Goal: Task Accomplishment & Management: Complete application form

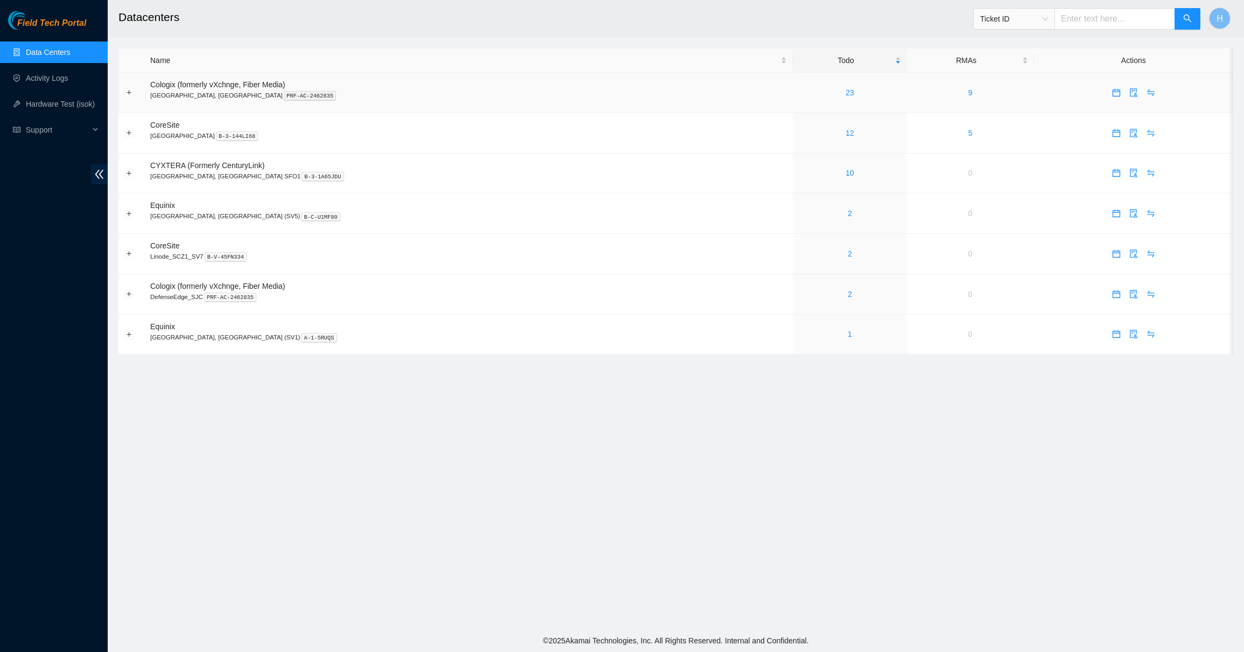
click at [793, 81] on td "23" at bounding box center [850, 93] width 114 height 40
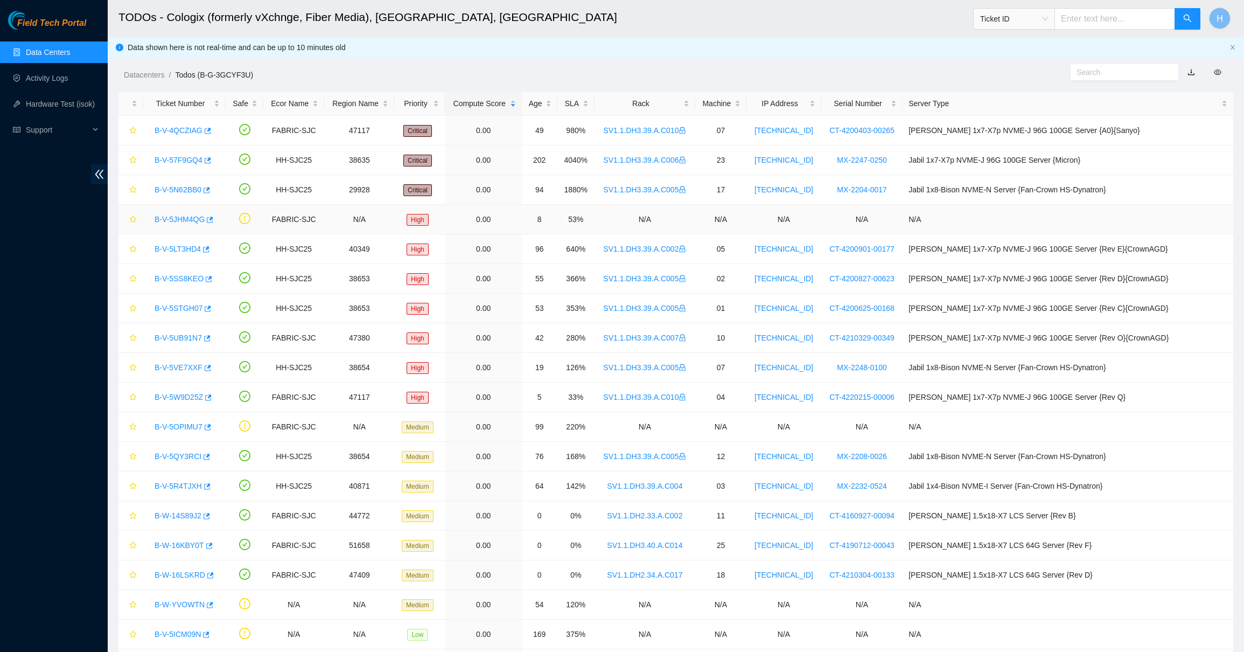
click at [181, 214] on div "B-V-5JHM4QG" at bounding box center [184, 219] width 71 height 17
click at [180, 220] on link "B-V-5JHM4QG" at bounding box center [180, 219] width 50 height 9
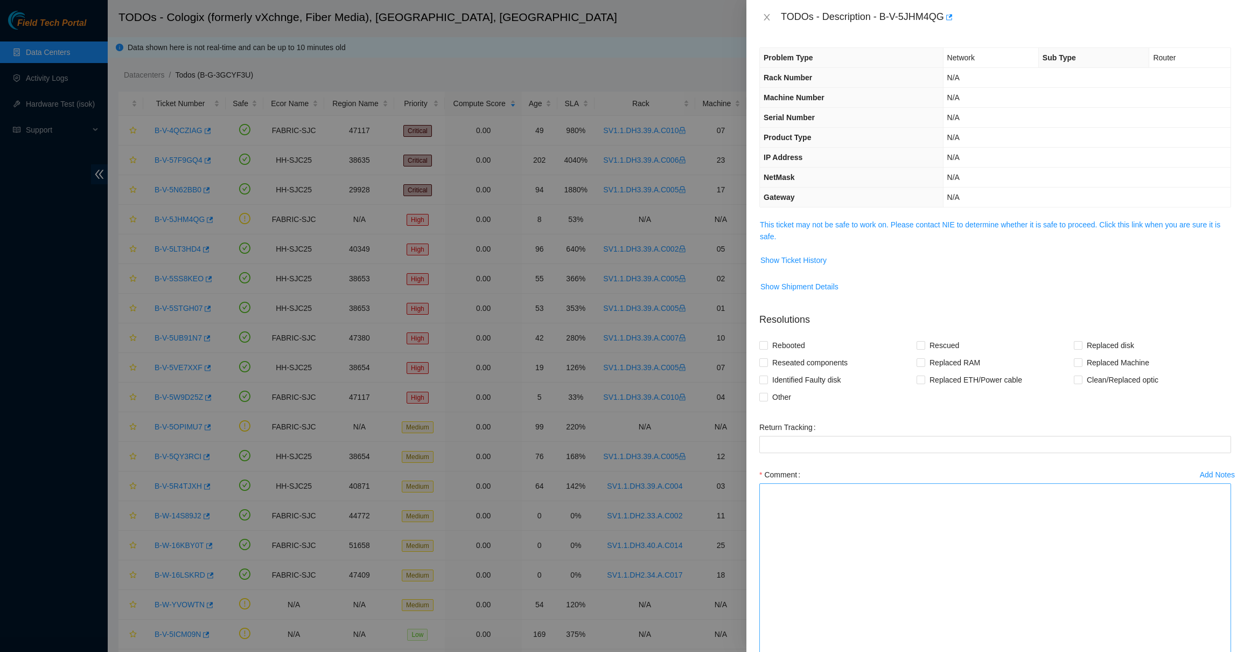
drag, startPoint x: 1227, startPoint y: 517, endPoint x: 1109, endPoint y: 651, distance: 179.0
click at [1109, 651] on textarea "Comment" at bounding box center [996, 570] width 472 height 175
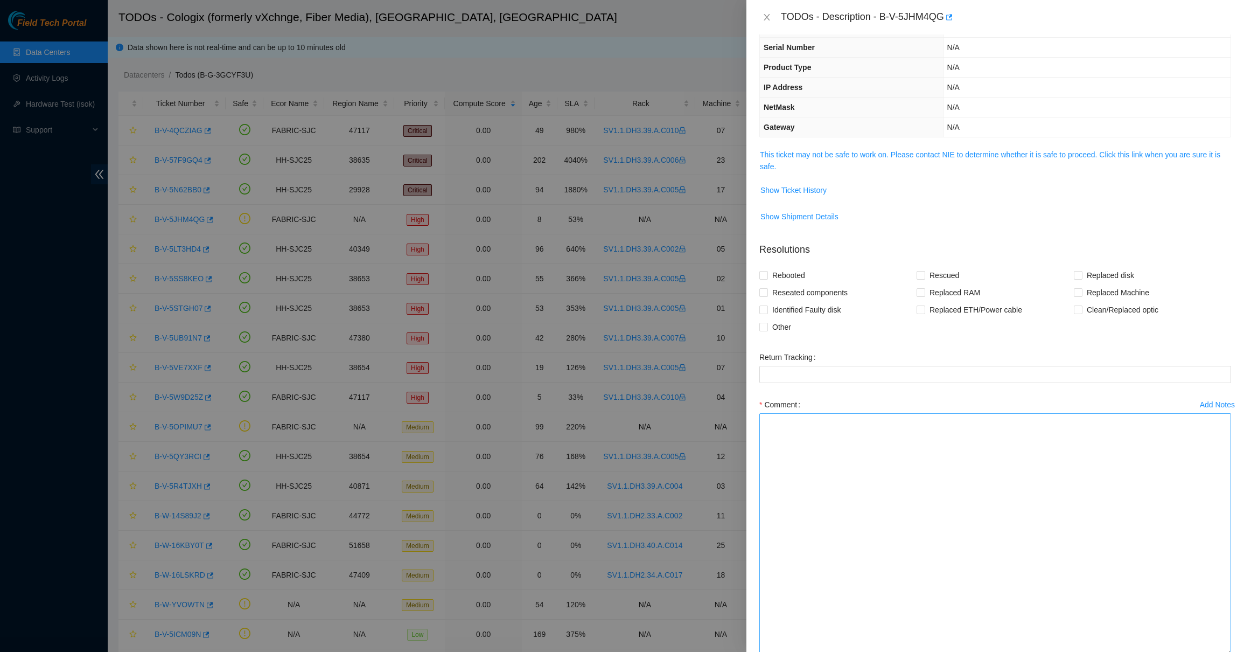
drag, startPoint x: 1223, startPoint y: 584, endPoint x: 1205, endPoint y: 651, distance: 69.6
click at [1205, 651] on textarea "Comment" at bounding box center [996, 534] width 472 height 242
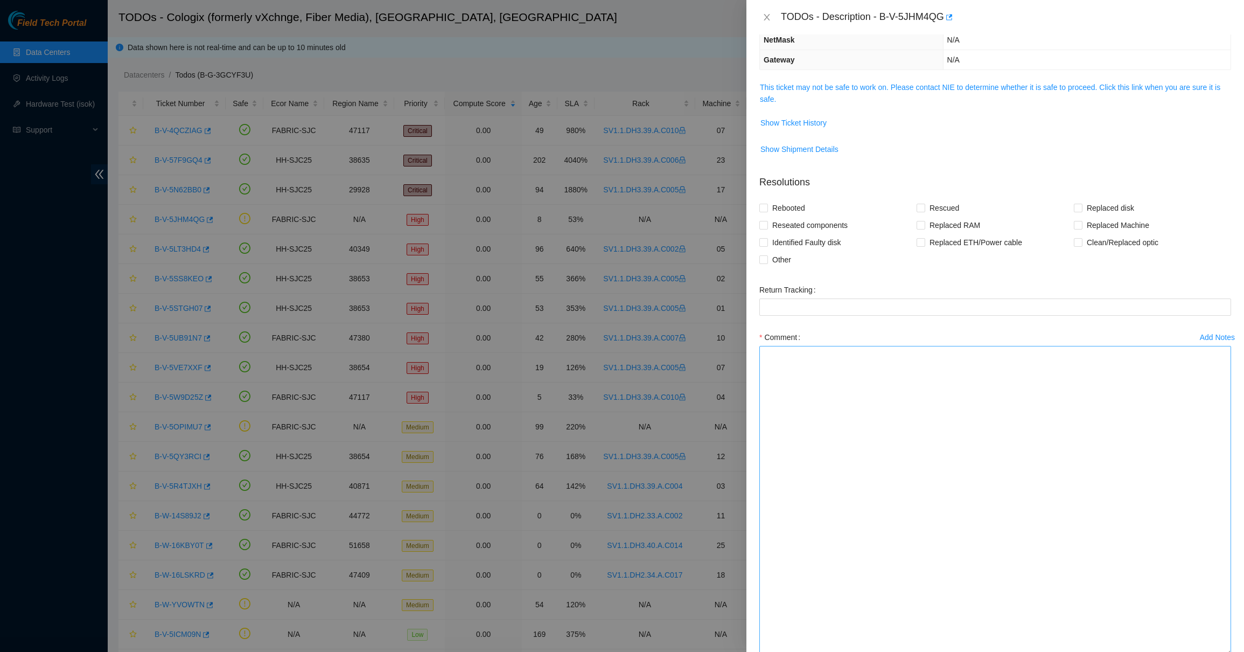
drag, startPoint x: 1229, startPoint y: 584, endPoint x: 1224, endPoint y: 651, distance: 67.5
click at [1224, 651] on textarea "Comment" at bounding box center [996, 501] width 472 height 310
click at [1085, 527] on textarea "Comment" at bounding box center [996, 501] width 472 height 310
click at [840, 360] on textarea "Worked with Daniel Akerman, Luis, and Nicolas Verdi" at bounding box center [996, 501] width 472 height 310
click at [886, 354] on textarea "Worked with Daniel Ackerman, Luis, and Nicolas Verdi" at bounding box center [996, 501] width 472 height 310
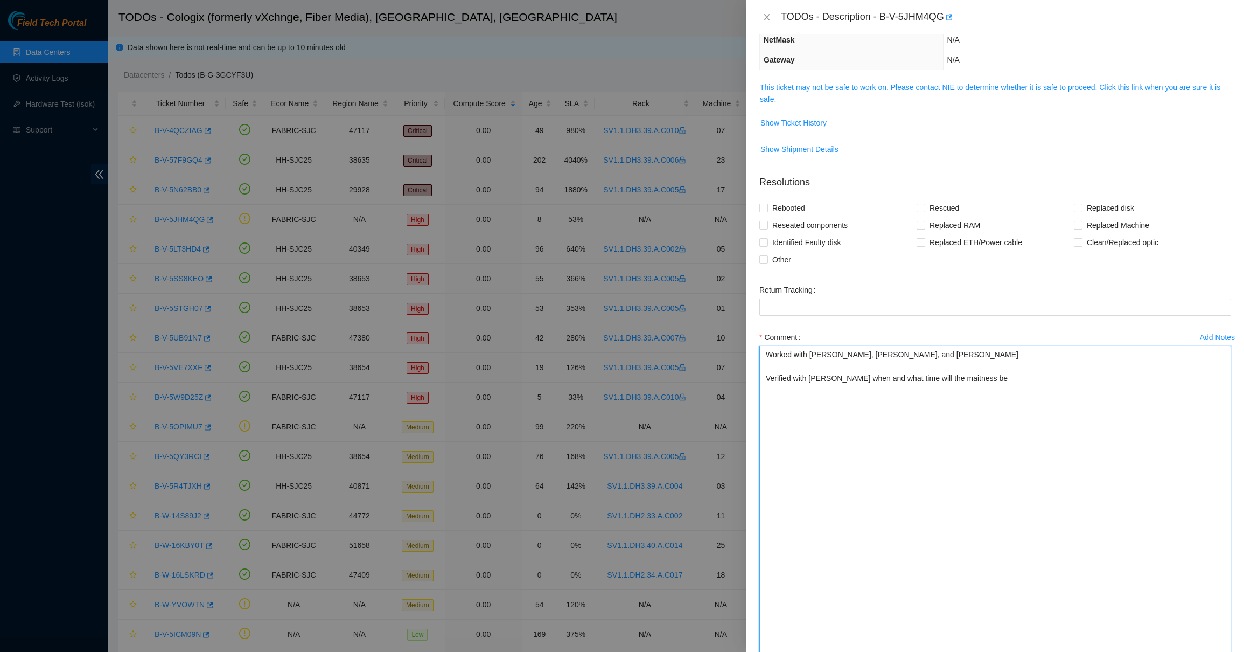
click at [950, 382] on textarea "Worked with Daniel Ackerman, Luis Vasquez, and Nicolas Verdi Verified with Nico…" at bounding box center [996, 501] width 472 height 310
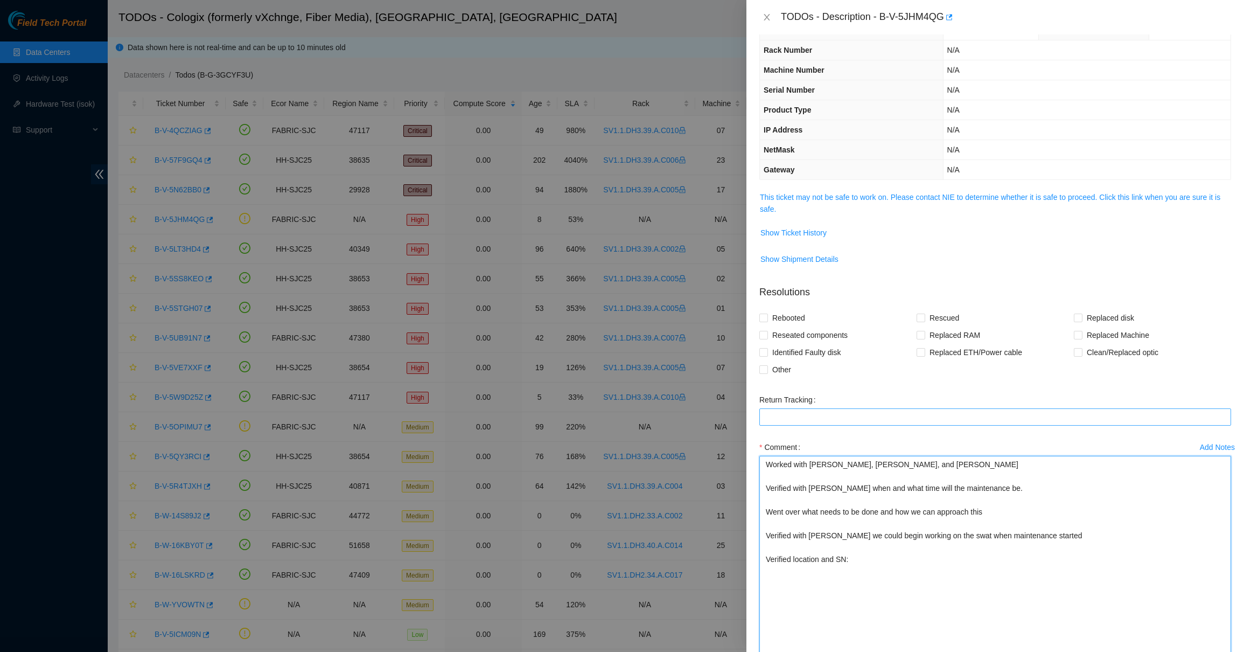
scroll to position [34, 0]
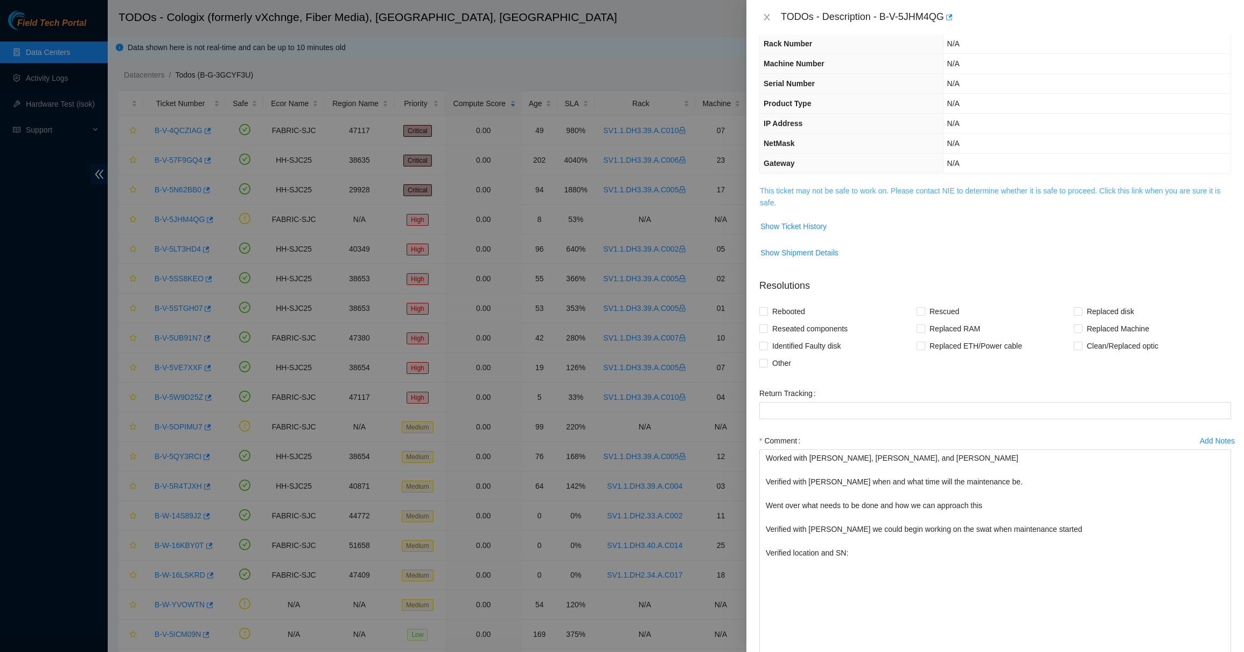
click at [869, 195] on link "This ticket may not be safe to work on. Please contact NIE to determine whether…" at bounding box center [990, 196] width 461 height 20
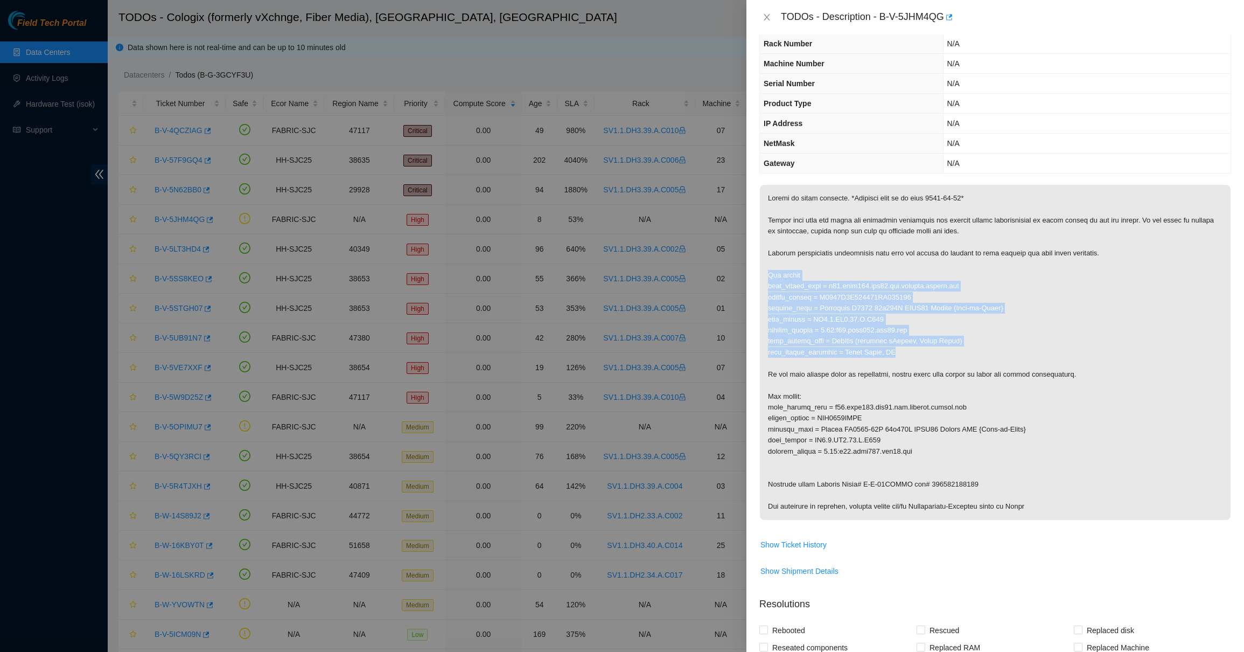
drag, startPoint x: 768, startPoint y: 277, endPoint x: 896, endPoint y: 351, distance: 148.2
click at [896, 351] on p at bounding box center [995, 352] width 471 height 335
copy p "Old router fqdn_router_name = r02.leaf107.sjc01.fab.netarch.akamai.com serial_n…"
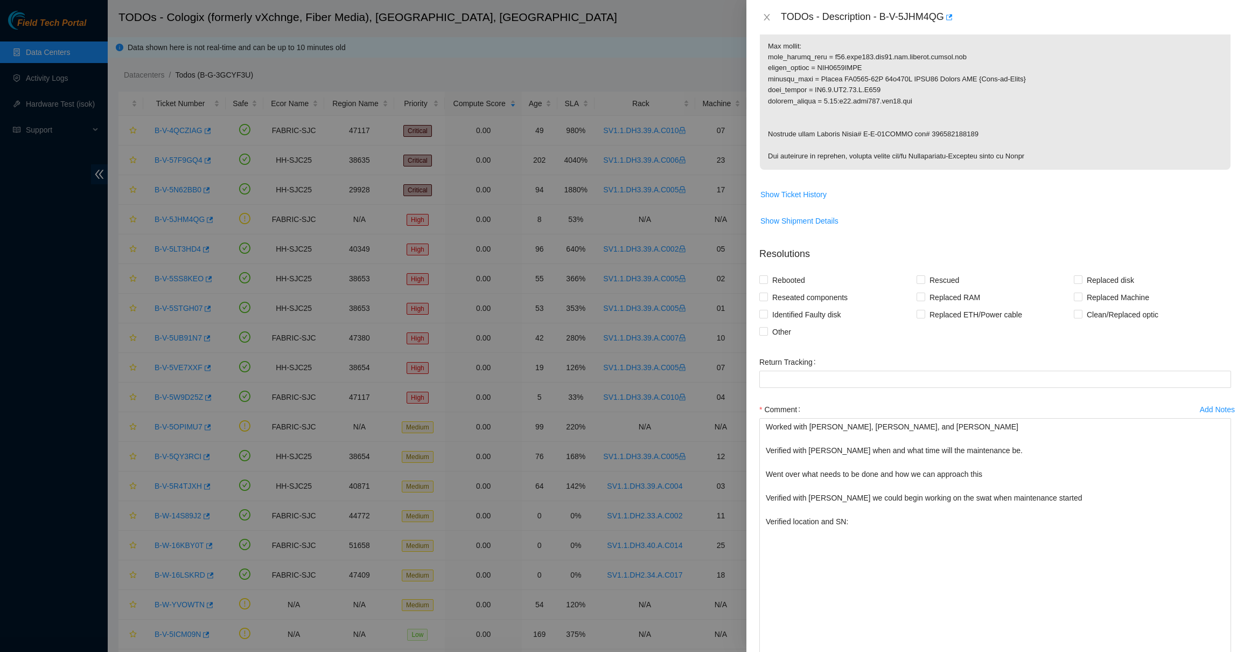
scroll to position [523, 0]
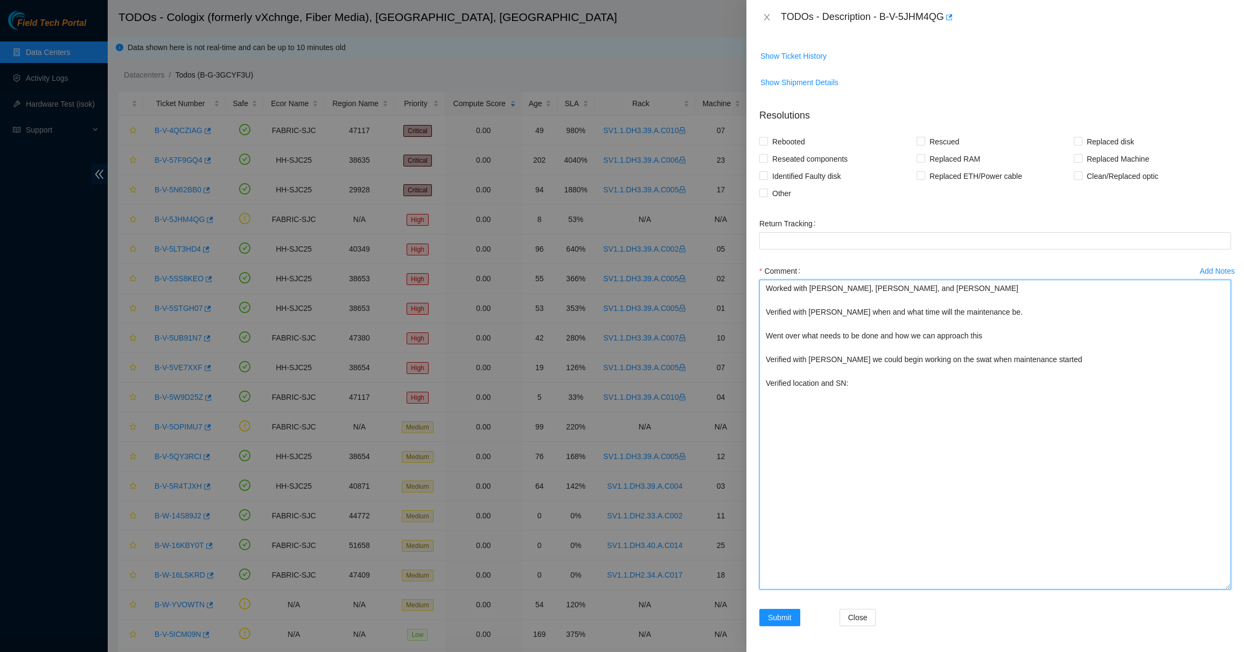
click at [873, 473] on textarea "Worked with Daniel Ackerman, Luis Vasquez, and Nicolas Verdi Verified with Nico…" at bounding box center [996, 435] width 472 height 310
paste textarea "Old router fqdn_router_name = r02.leaf107.sjc01.fab.netarch.akamai.com serial_n…"
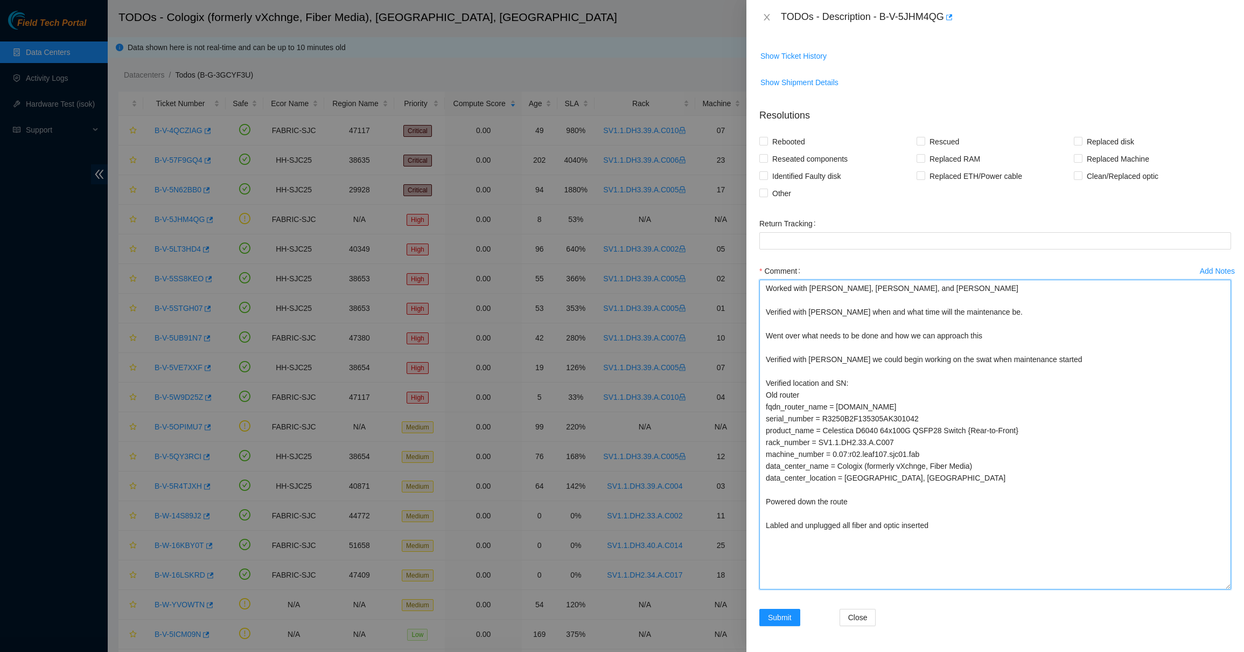
click at [777, 525] on textarea "Worked with Daniel Ackerman, Luis Vasquez, and Nicolas Verdi Verified with Nico…" at bounding box center [996, 435] width 472 height 310
click at [951, 531] on textarea "Worked with Daniel Ackerman, Luis Vasquez, and Nicolas Verdi Verified with Nico…" at bounding box center [996, 435] width 472 height 310
click at [788, 549] on textarea "Worked with Daniel Ackerman, Luis Vasquez, and Nicolas Verdi Verified with Nico…" at bounding box center [996, 435] width 472 height 310
click at [786, 574] on textarea "Worked with Daniel Ackerman, Luis Vasquez, and Nicolas Verdi Verified with Nico…" at bounding box center [996, 435] width 472 height 310
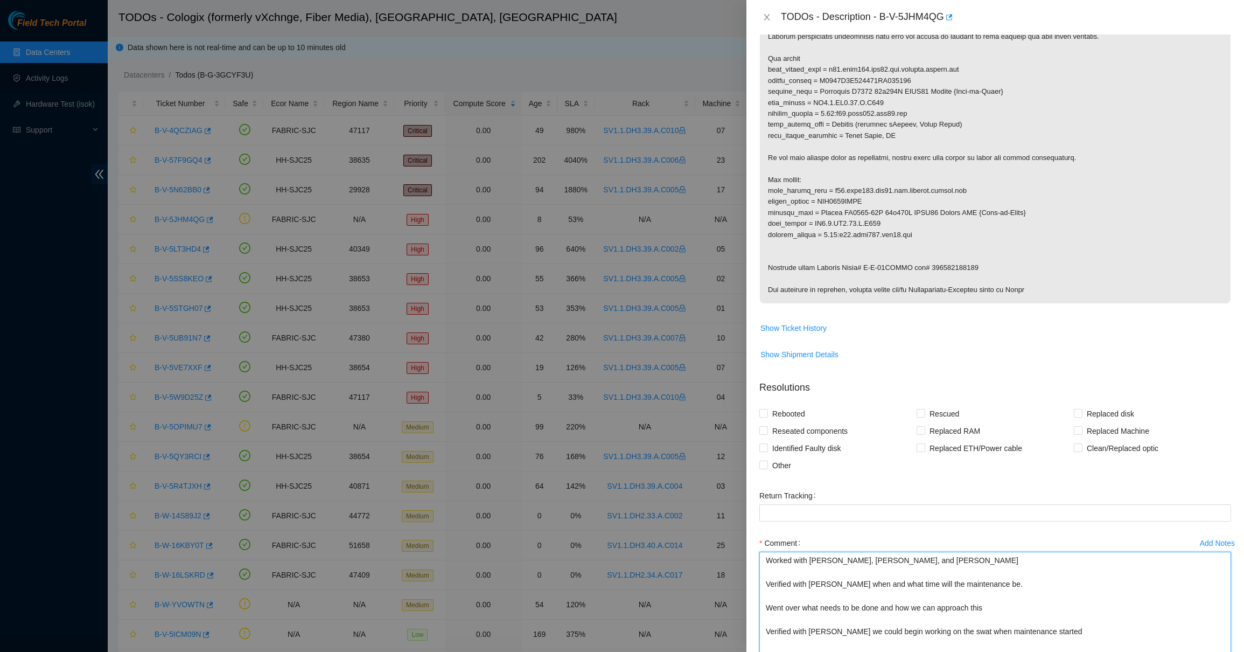
scroll to position [222, 0]
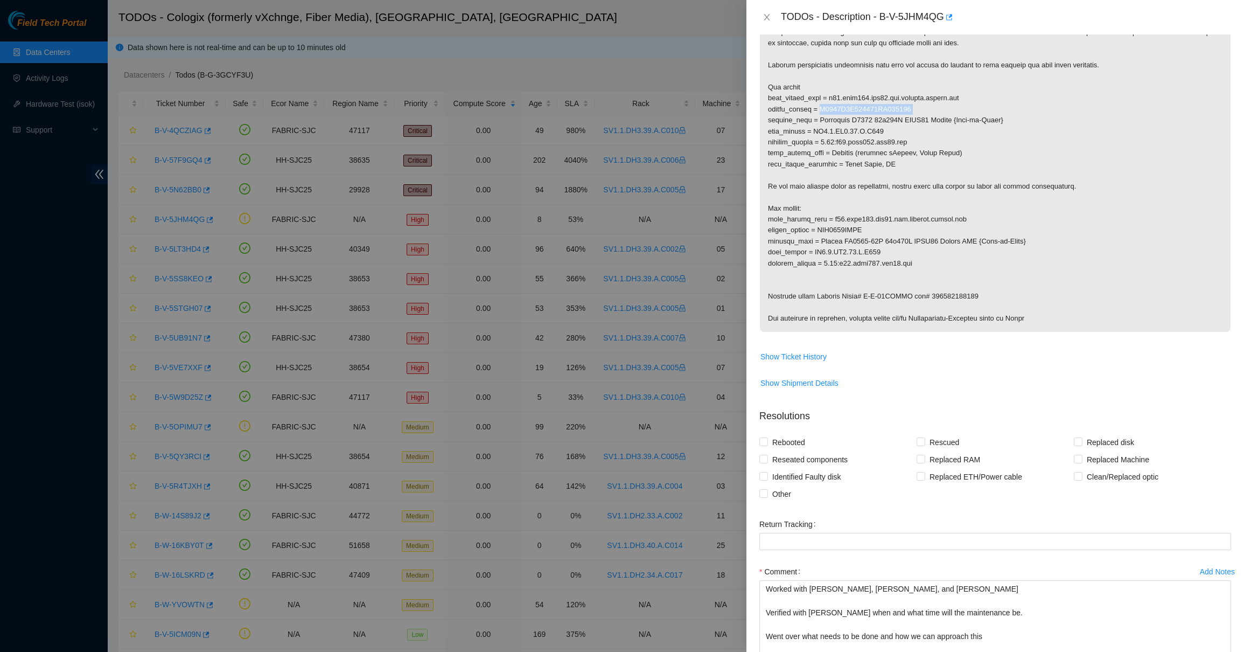
drag, startPoint x: 921, startPoint y: 111, endPoint x: 824, endPoint y: 114, distance: 97.0
click at [824, 114] on p at bounding box center [995, 164] width 471 height 335
copy p "R3250B2F135305AK301042"
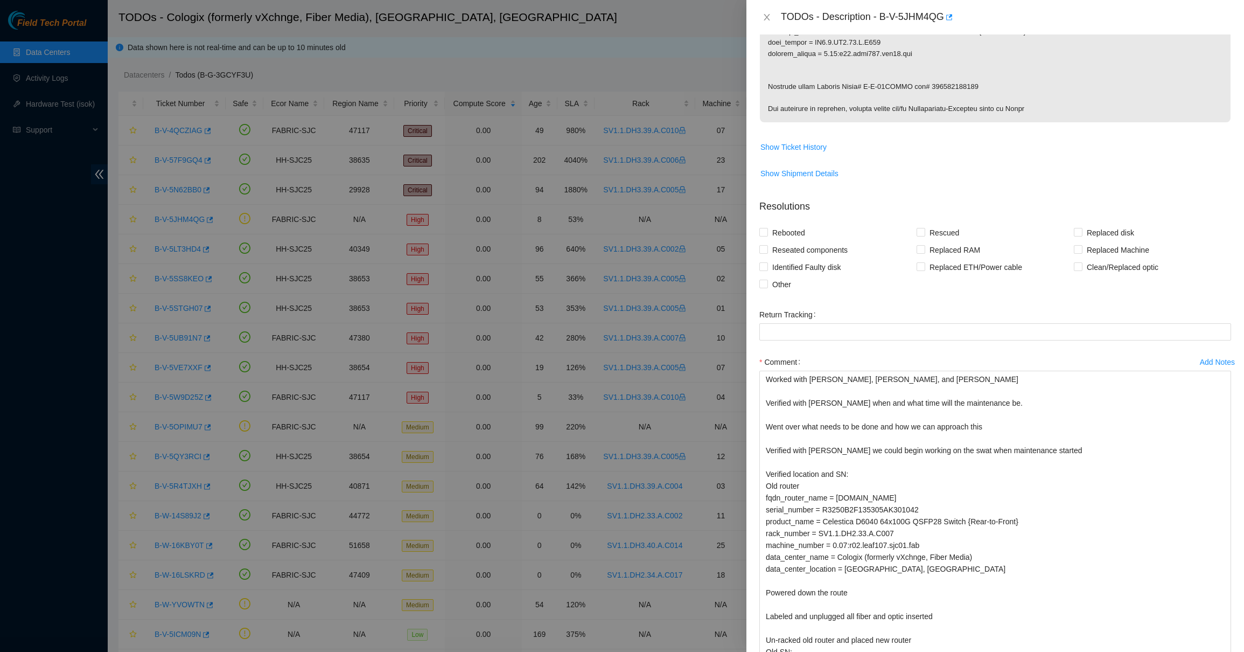
scroll to position [523, 0]
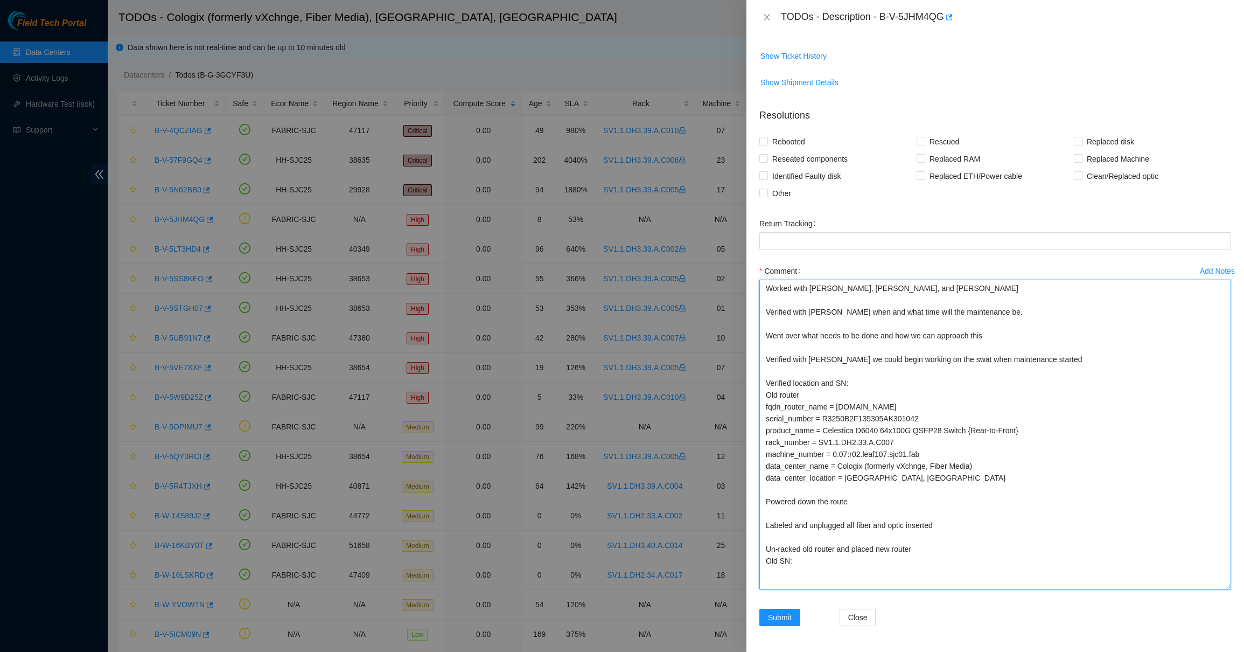
click at [800, 567] on textarea "Worked with Daniel Ackerman, Luis Vasquez, and Nicolas Verdi Verified with Nico…" at bounding box center [996, 435] width 472 height 310
paste textarea "R3250B2F135305AK301042"
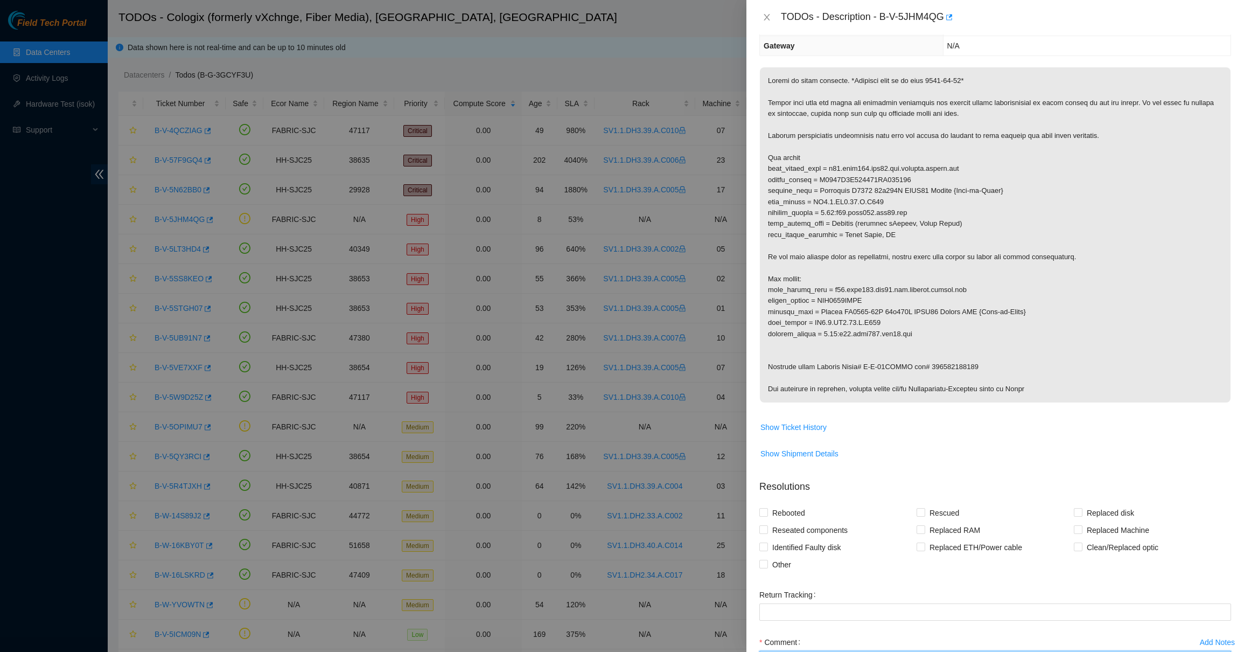
scroll to position [0, 0]
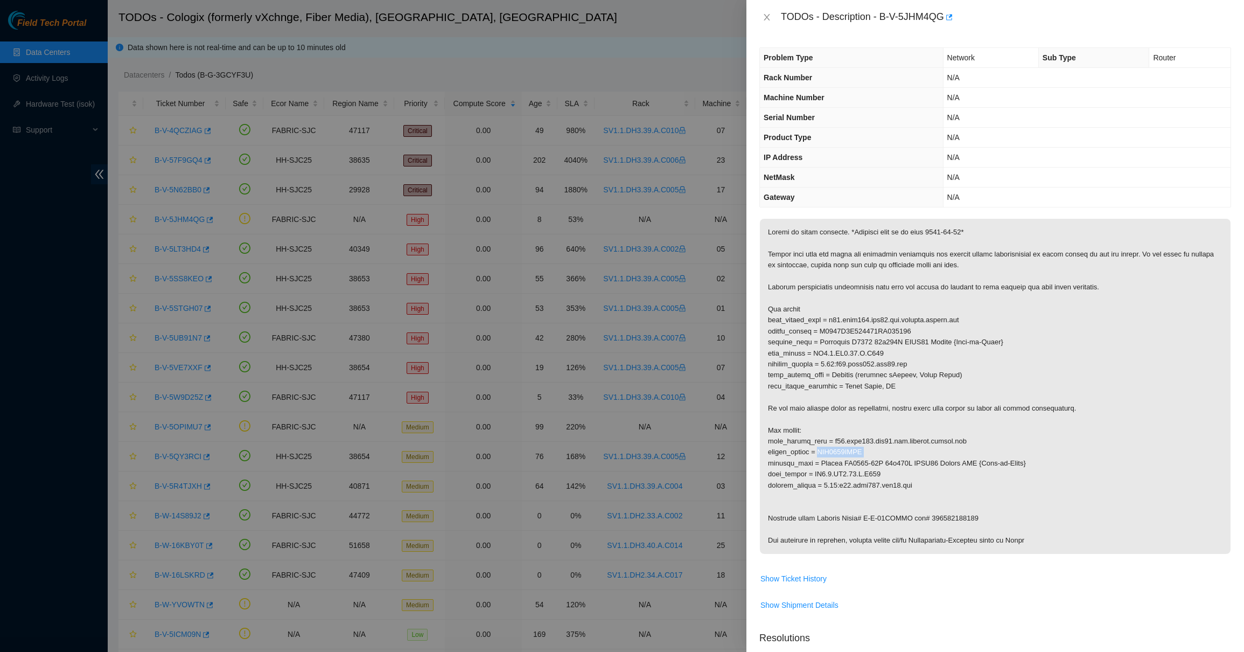
drag, startPoint x: 876, startPoint y: 454, endPoint x: 825, endPoint y: 458, distance: 51.4
click at [825, 458] on p at bounding box center [995, 386] width 471 height 335
copy p "AAA2038AANT"
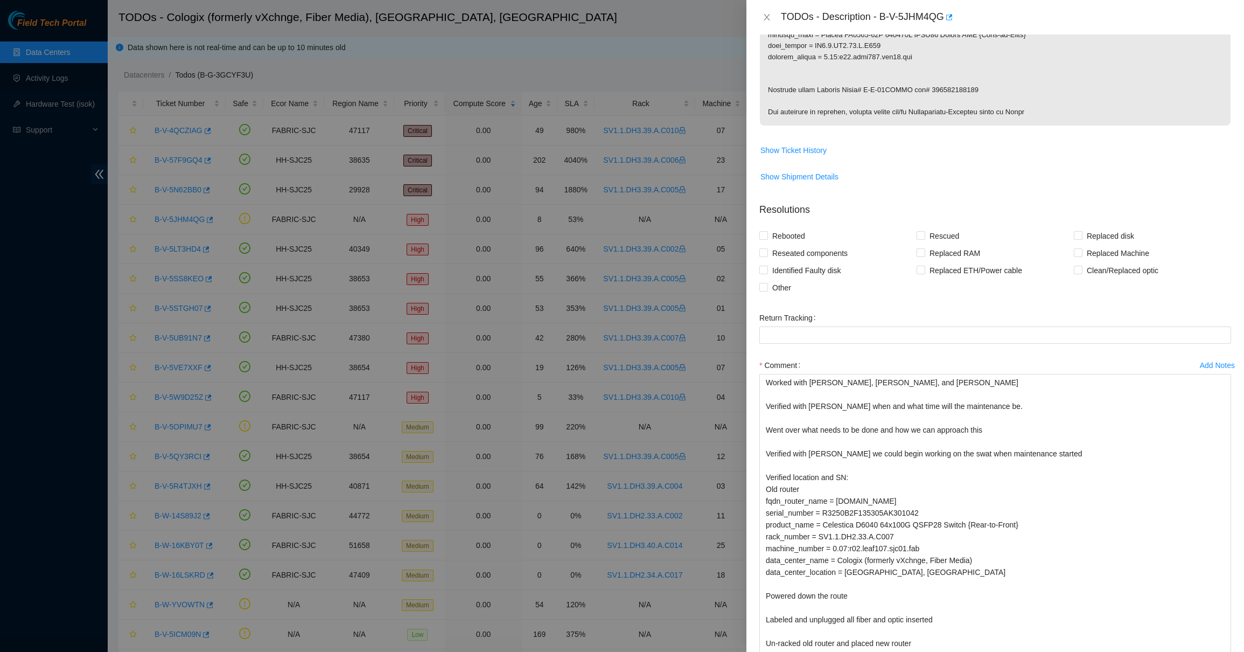
scroll to position [523, 0]
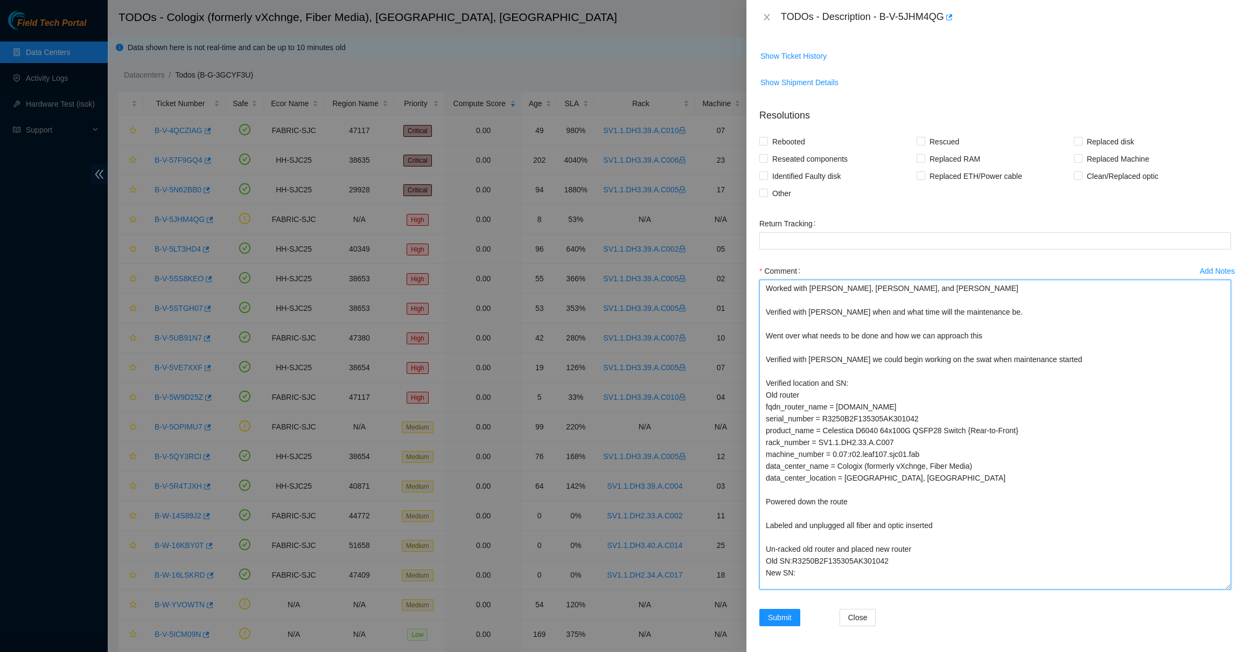
click at [824, 574] on textarea "Worked with Daniel Ackerman, Luis Vasquez, and Nicolas Verdi Verified with Nico…" at bounding box center [996, 435] width 472 height 310
paste textarea "AAA2038AANT"
drag, startPoint x: 1228, startPoint y: 584, endPoint x: 1120, endPoint y: 651, distance: 126.3
click at [1120, 651] on textarea "Worked with Daniel Ackerman, Luis Vasquez, and Nicolas Verdi Verified with Nico…" at bounding box center [996, 467] width 472 height 376
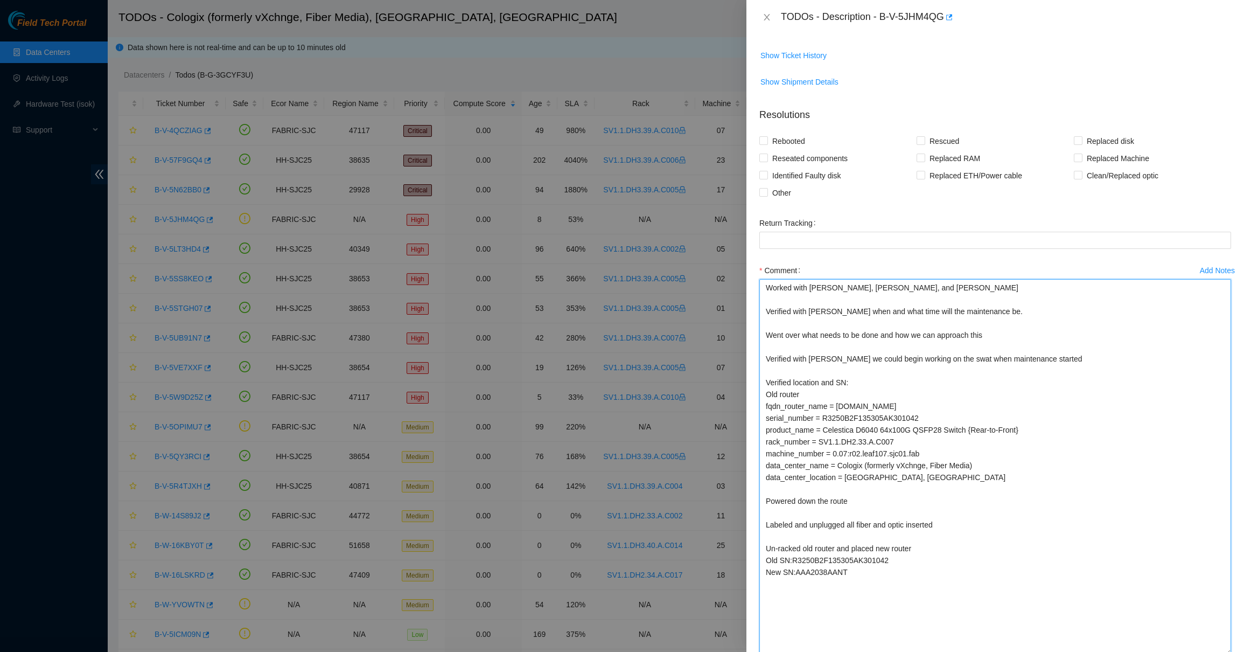
scroll to position [590, 0]
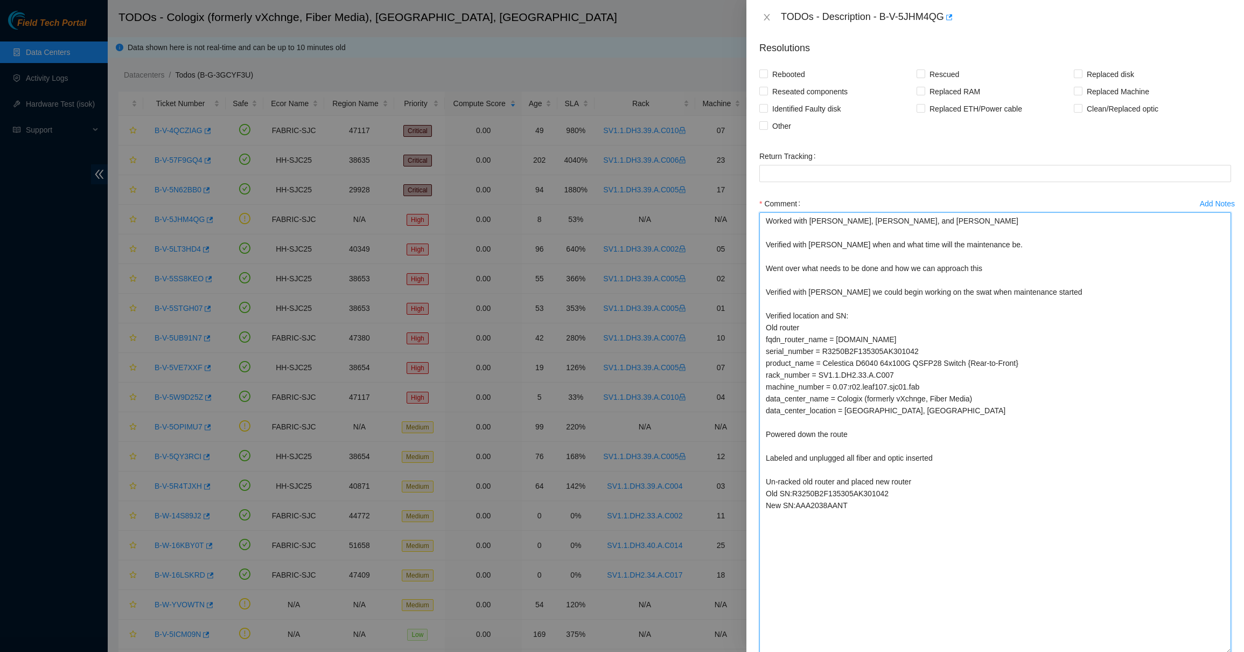
drag, startPoint x: 1229, startPoint y: 586, endPoint x: 1136, endPoint y: 651, distance: 113.6
click at [1136, 651] on textarea "Worked with Daniel Ackerman, Luis Vasquez, and Nicolas Verdi Verified with Nico…" at bounding box center [996, 433] width 472 height 442
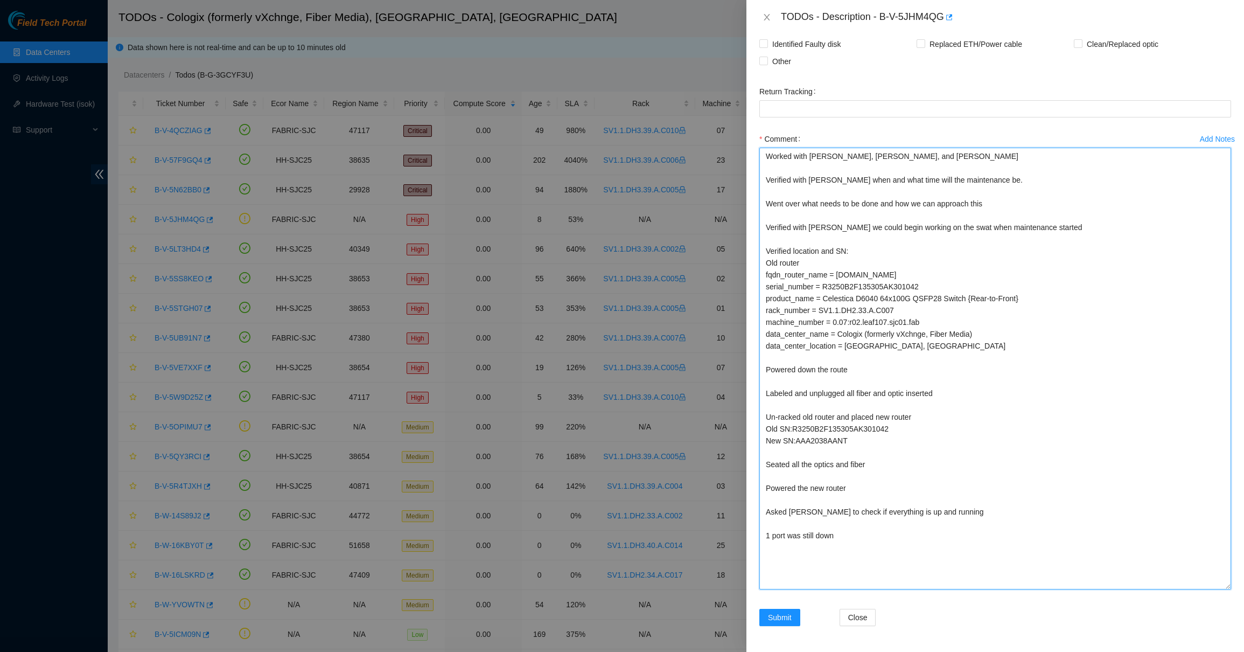
type textarea "Worked with Daniel Ackerman, Luis Vasquez, and Nicolas Verdi Verified with Nico…"
click at [254, 486] on div at bounding box center [622, 326] width 1244 height 652
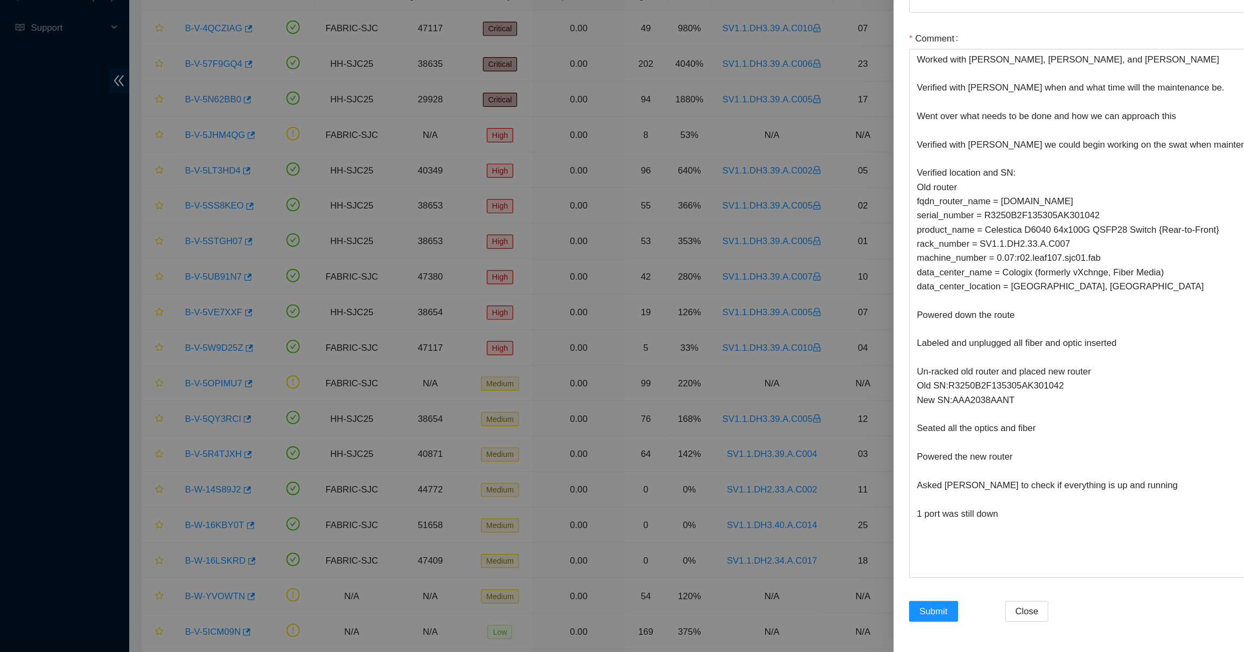
scroll to position [0, 0]
